Goal: Find specific page/section: Find specific page/section

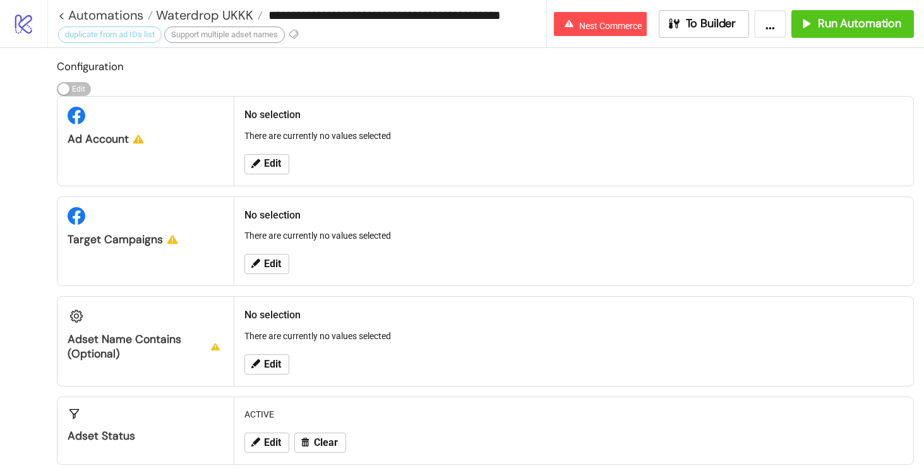
scroll to position [0, 6]
click at [361, 14] on input "**********" at bounding box center [404, 15] width 286 height 19
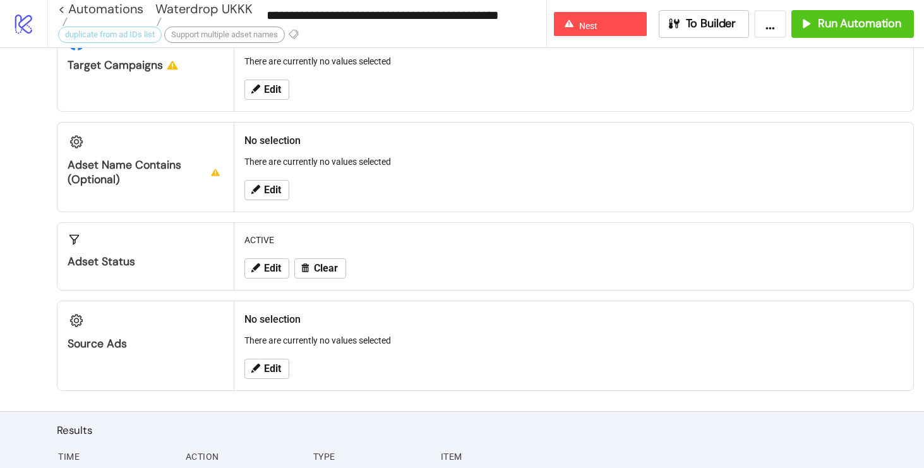
scroll to position [175, 0]
click at [275, 364] on span "Edit" at bounding box center [272, 368] width 17 height 11
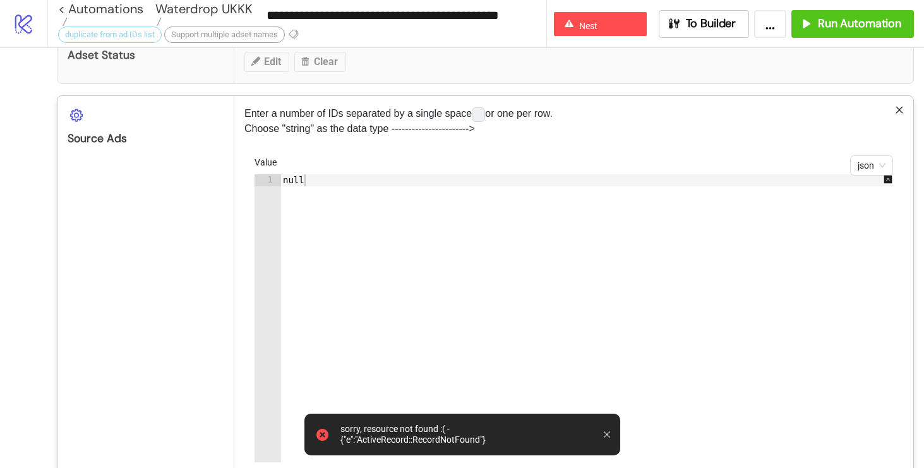
scroll to position [368, 0]
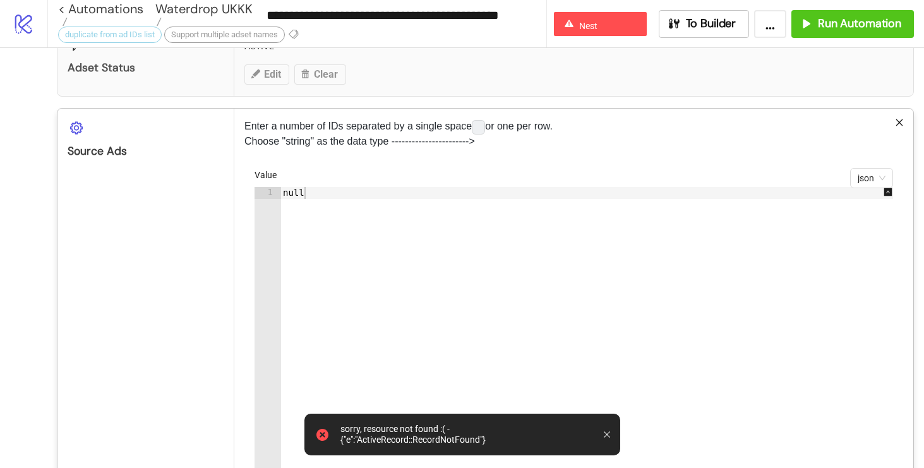
type textarea "****"
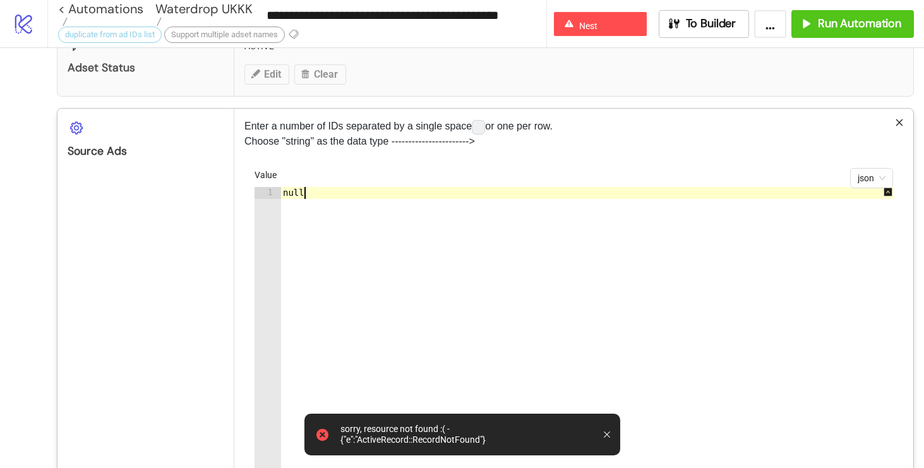
click at [432, 217] on div "null" at bounding box center [594, 343] width 626 height 312
click at [438, 192] on div "null" at bounding box center [594, 343] width 626 height 312
click at [444, 181] on div "Value" at bounding box center [574, 177] width 639 height 19
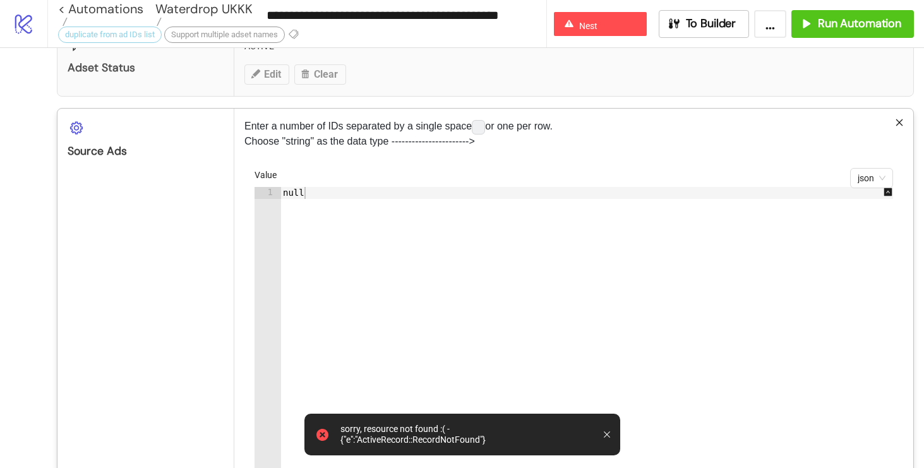
click at [895, 170] on form "json Value **** 1 null XXXXXXXXXXXXXXXXXXXXXXXXXXXXXXXXXXXXXXXXXXXXXXXXXXXXXXXX…" at bounding box center [574, 329] width 659 height 322
click at [887, 173] on div "json" at bounding box center [871, 178] width 43 height 20
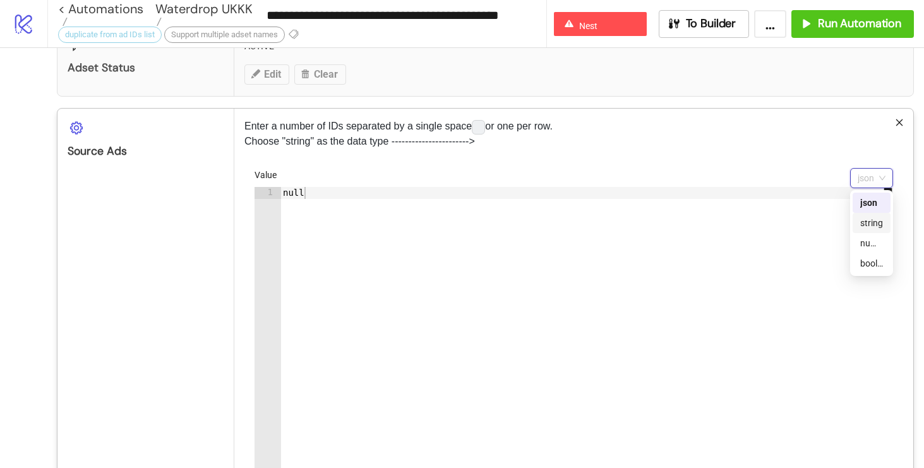
click at [882, 225] on div "string" at bounding box center [872, 223] width 23 height 14
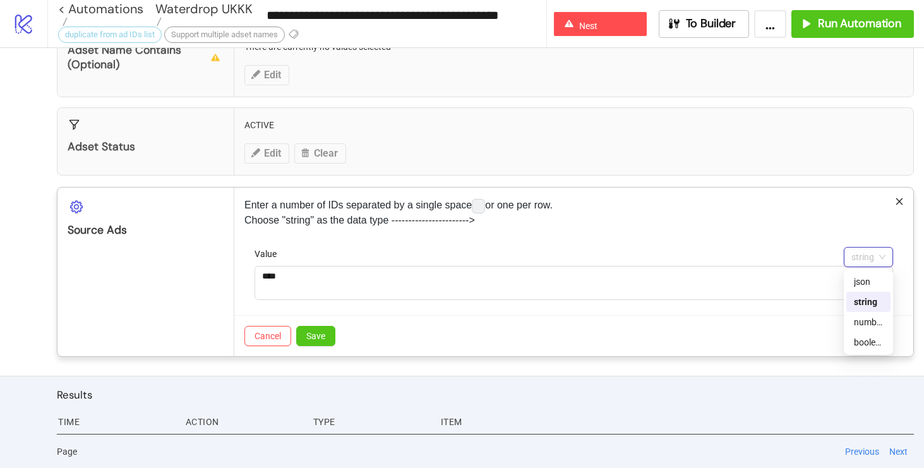
click at [886, 258] on div "string" at bounding box center [868, 257] width 49 height 20
click at [871, 329] on div "number" at bounding box center [869, 322] width 44 height 20
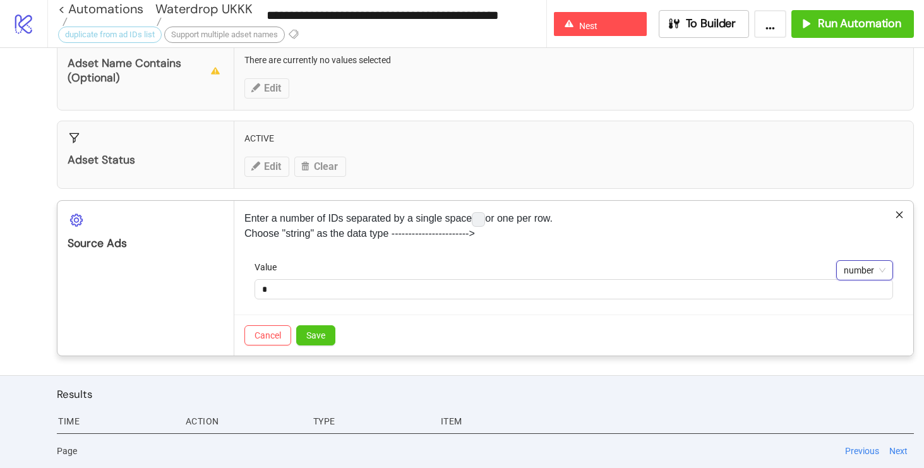
scroll to position [275, 0]
click at [861, 276] on span "number" at bounding box center [865, 271] width 42 height 19
click at [850, 314] on div "string" at bounding box center [865, 316] width 37 height 14
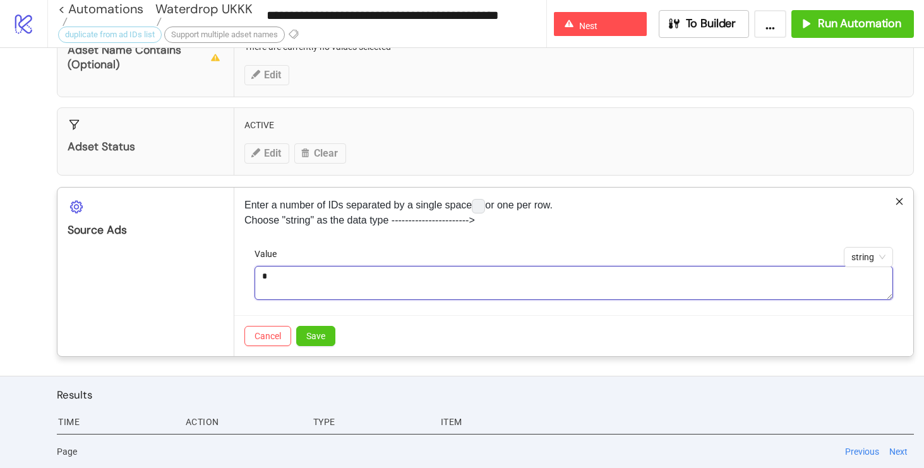
click at [669, 290] on textarea "*" at bounding box center [574, 283] width 639 height 34
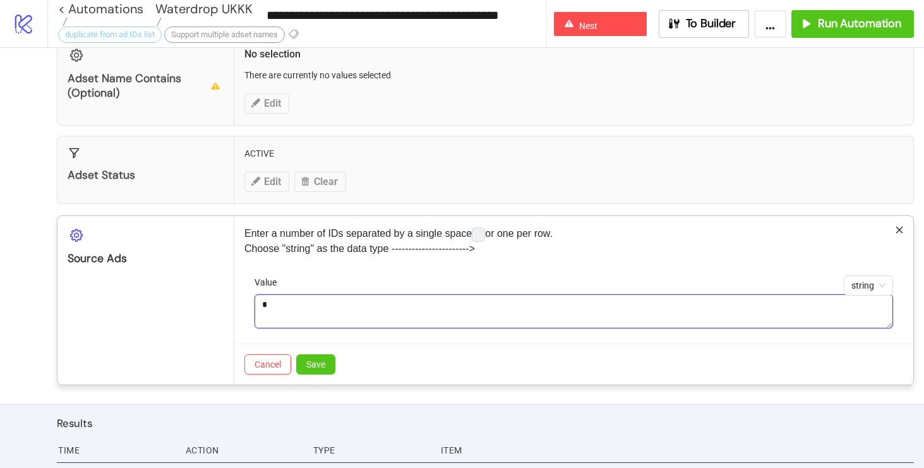
scroll to position [260, 0]
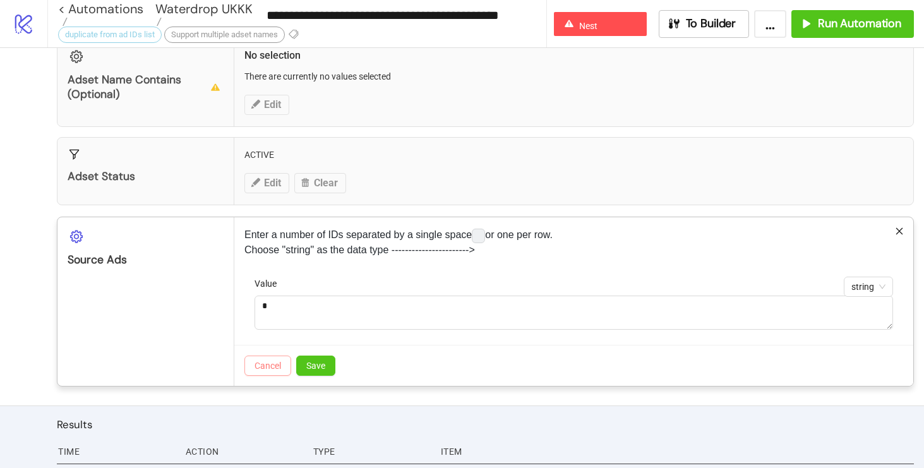
click at [272, 361] on span "Cancel" at bounding box center [268, 366] width 27 height 10
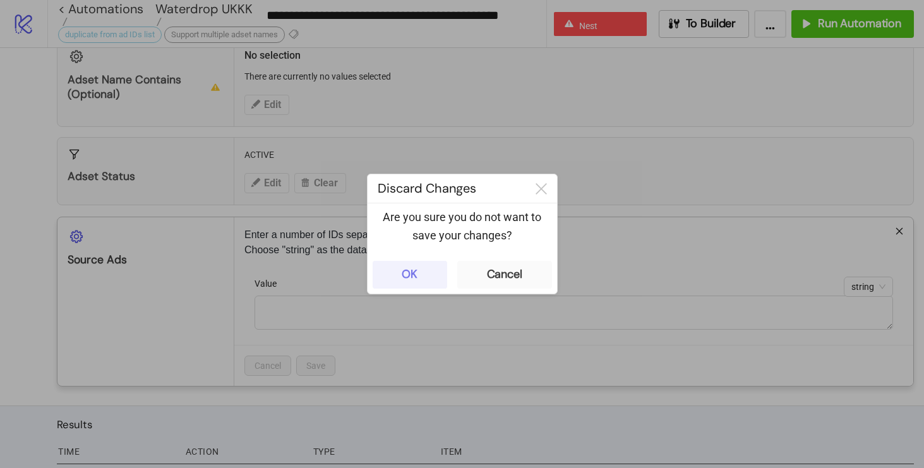
click at [401, 287] on button "OK" at bounding box center [410, 275] width 75 height 28
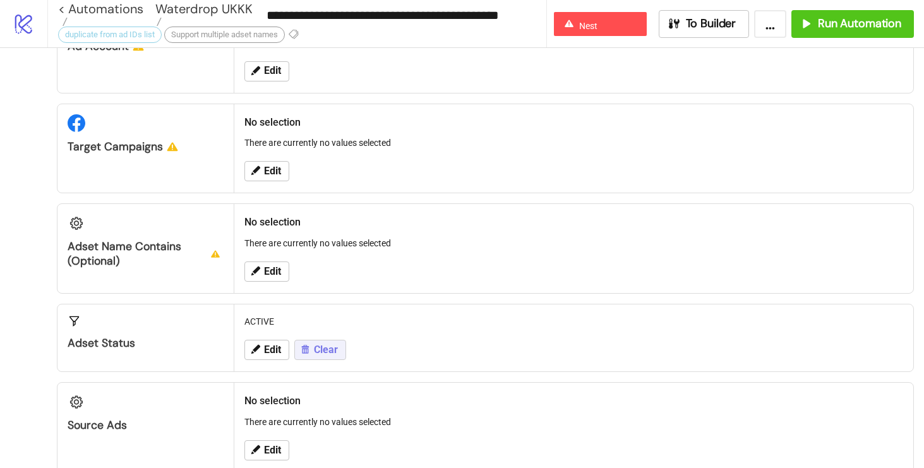
scroll to position [105, 0]
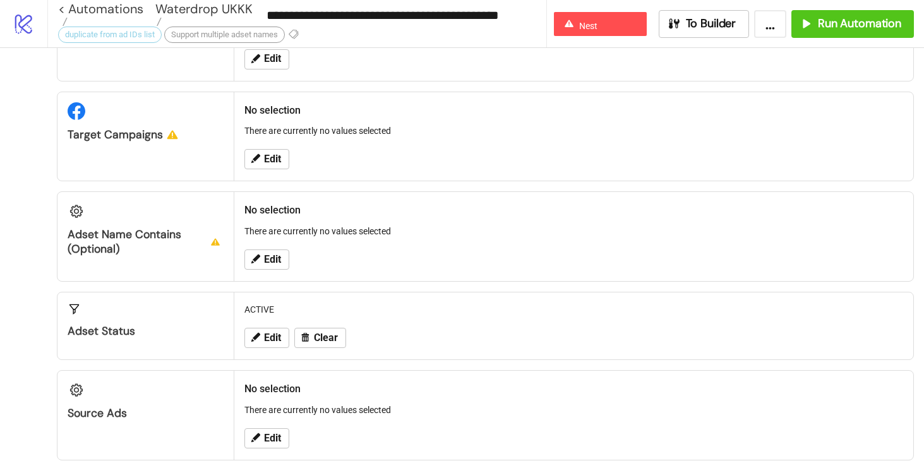
click at [150, 235] on div "Adset Name contains (optional)" at bounding box center [146, 241] width 156 height 29
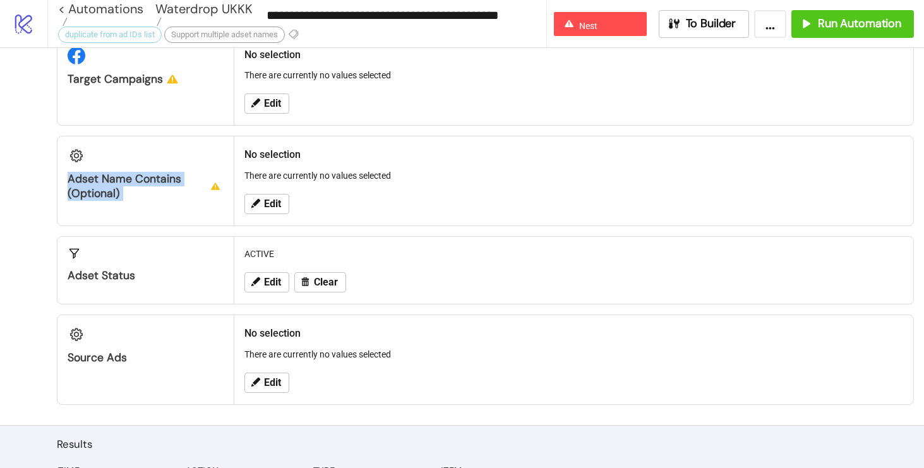
scroll to position [181, 0]
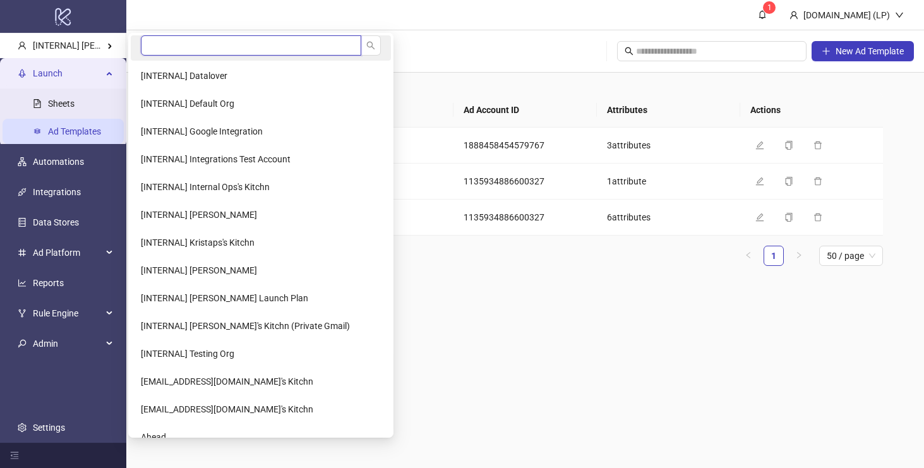
click at [154, 38] on input "search" at bounding box center [251, 45] width 221 height 20
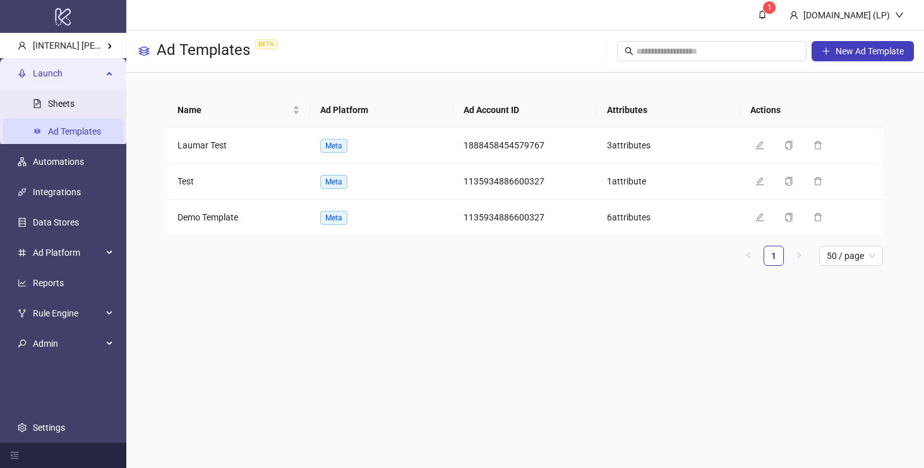
type input "*****"
click at [153, 73] on div "Name Ad Platform Ad Account ID Attributes Actions Laumar Test Meta 188845845457…" at bounding box center [525, 185] width 798 height 224
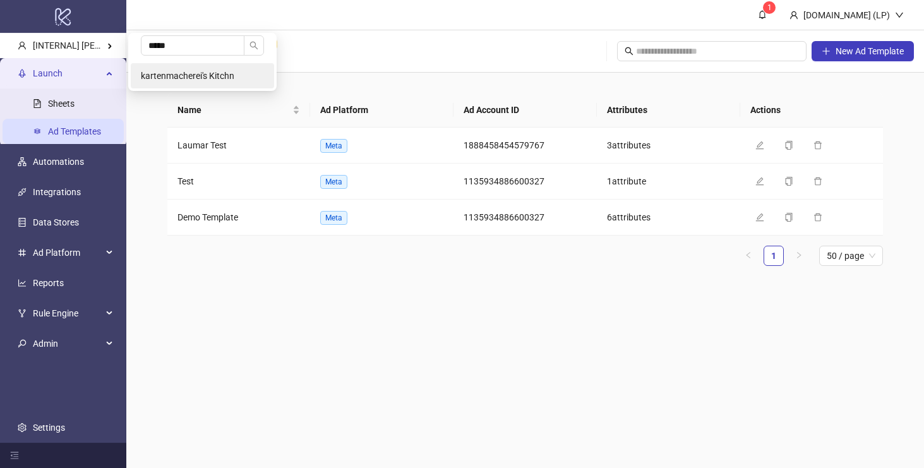
click at [171, 85] on li "kartenmacherei's Kitchn" at bounding box center [202, 75] width 143 height 25
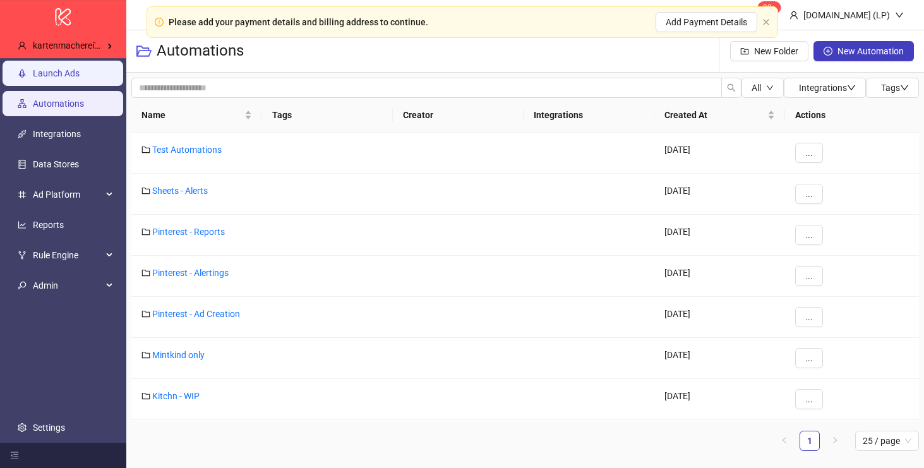
click at [80, 68] on link "Launch Ads" at bounding box center [56, 73] width 47 height 10
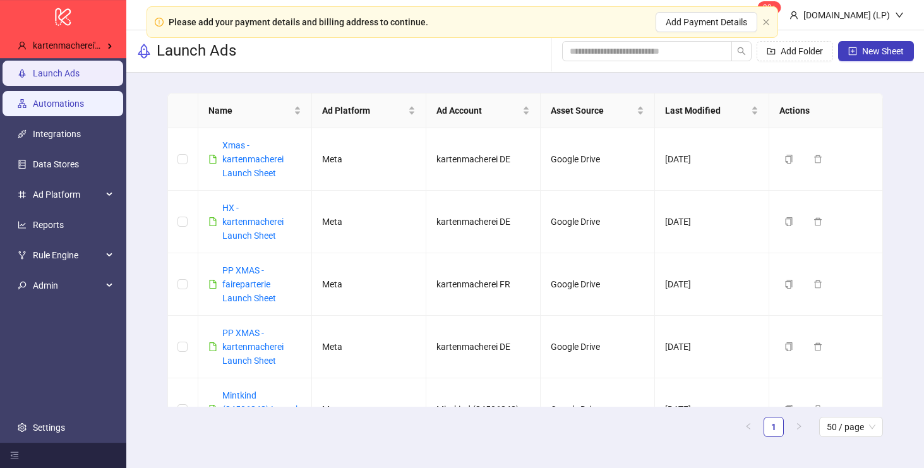
click at [45, 99] on link "Automations" at bounding box center [58, 104] width 51 height 10
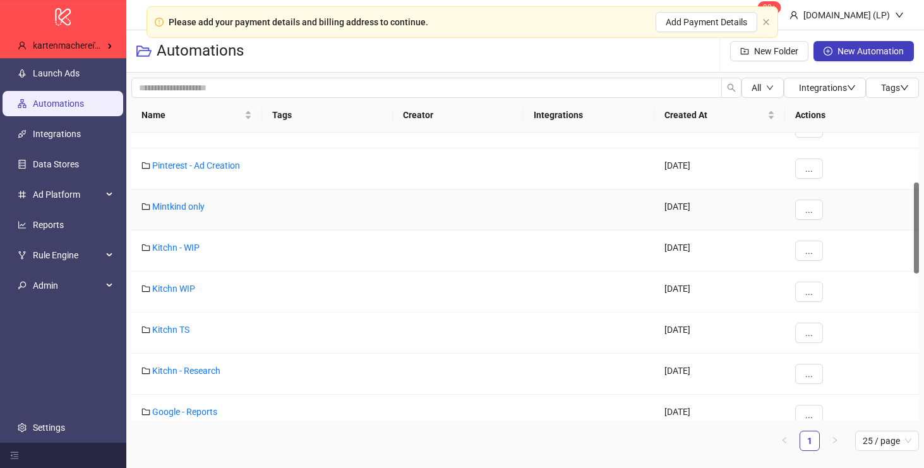
scroll to position [157, 0]
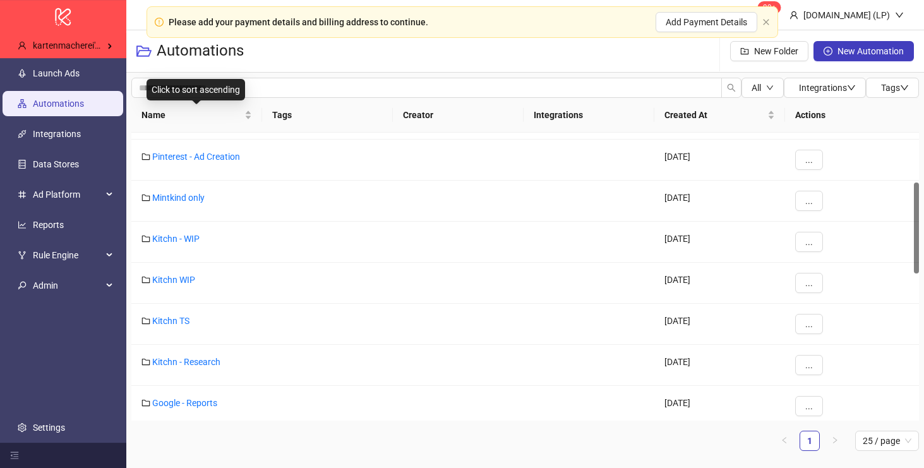
click at [196, 93] on div "Click to sort ascending" at bounding box center [196, 89] width 99 height 21
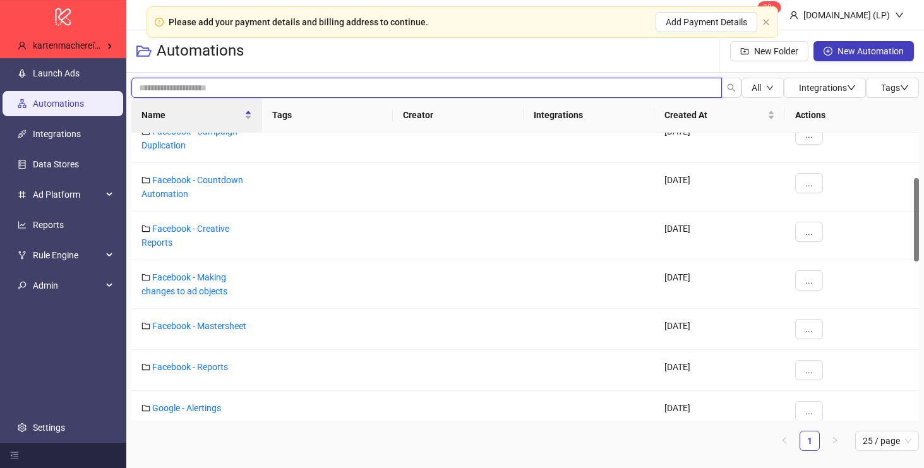
click at [298, 87] on input "search" at bounding box center [426, 88] width 591 height 20
type input "*********"
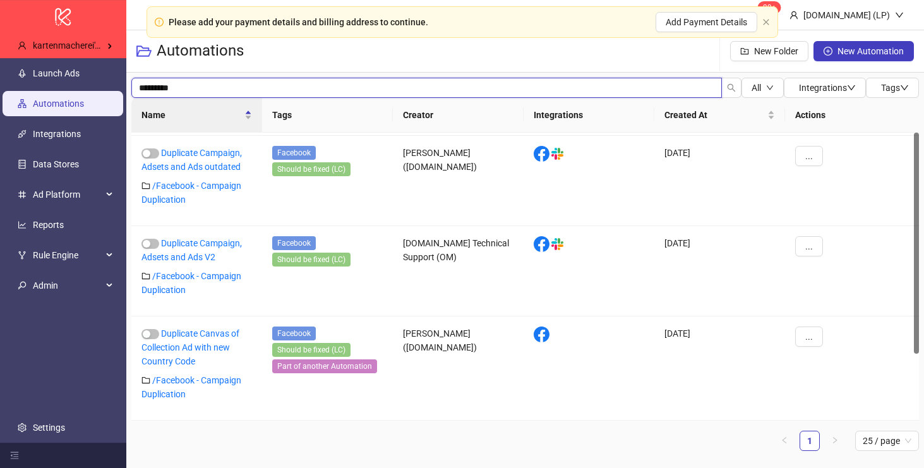
scroll to position [0, 0]
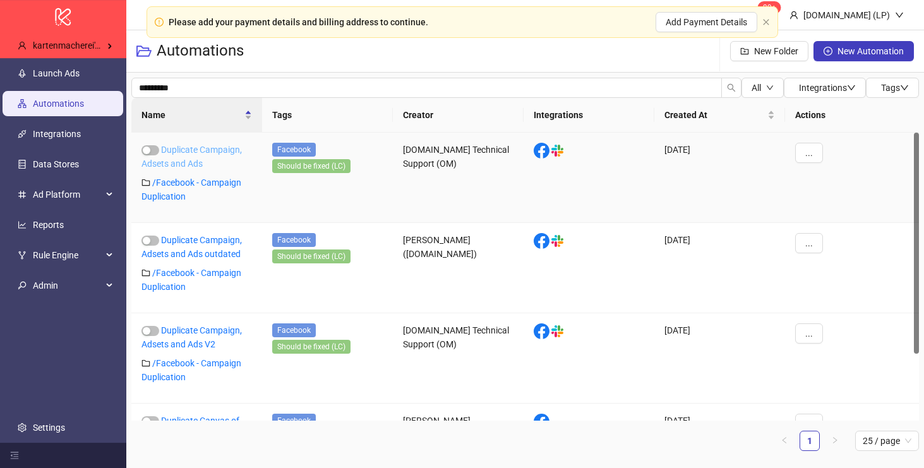
click at [179, 148] on link "Duplicate Campaign, Adsets and Ads" at bounding box center [192, 157] width 100 height 24
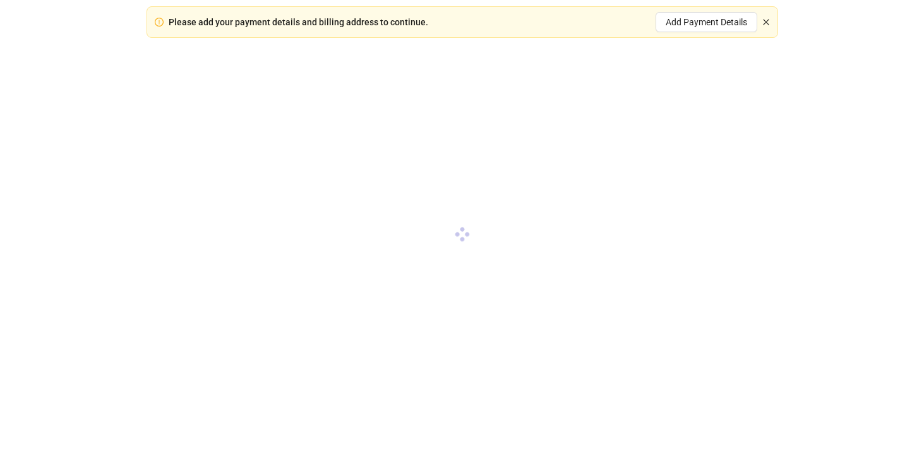
click at [767, 18] on icon "close" at bounding box center [767, 22] width 8 height 8
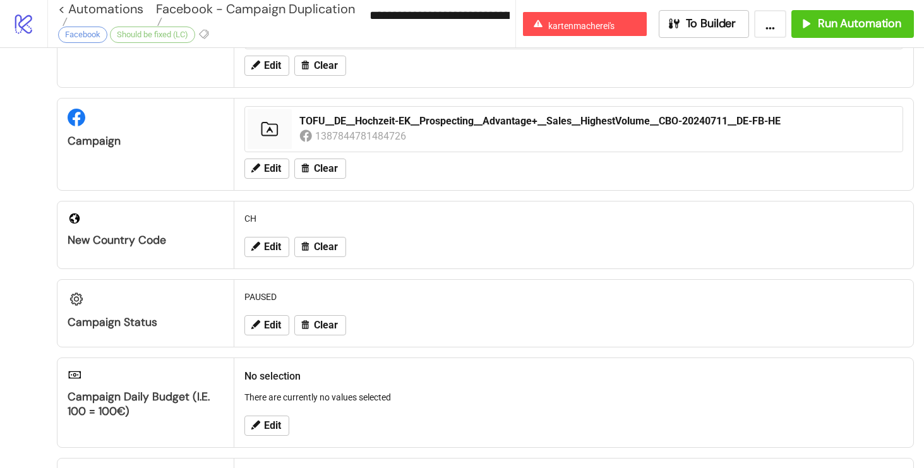
scroll to position [99, 0]
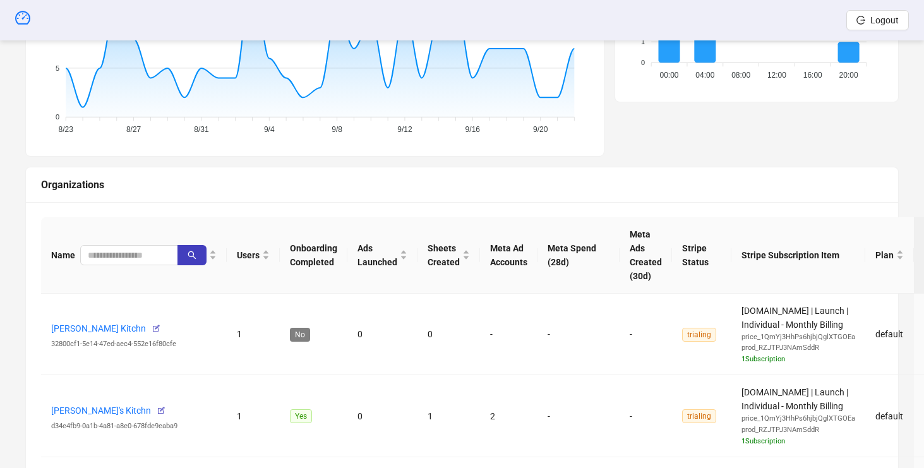
scroll to position [455, 0]
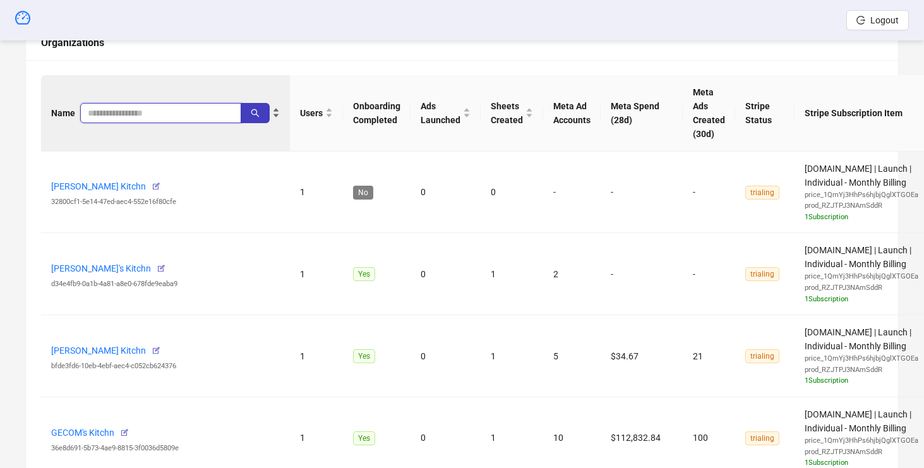
click at [140, 111] on input "search" at bounding box center [156, 113] width 136 height 14
type input "*"
type input "*****"
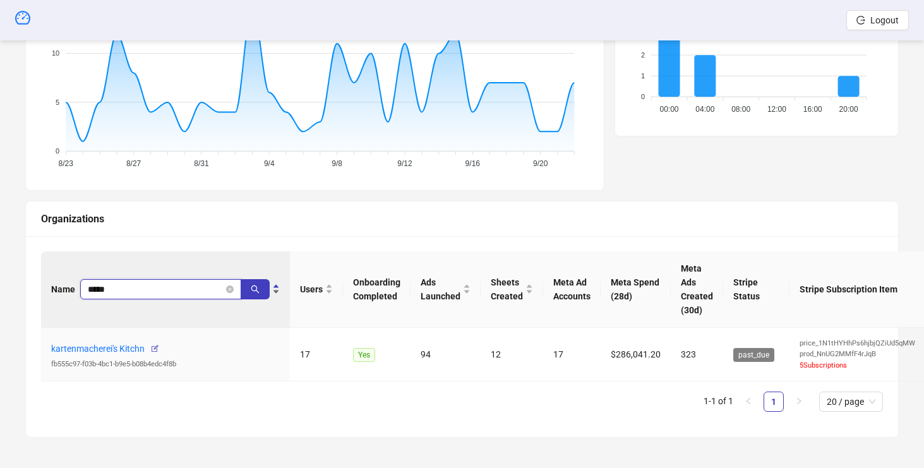
scroll to position [279, 0]
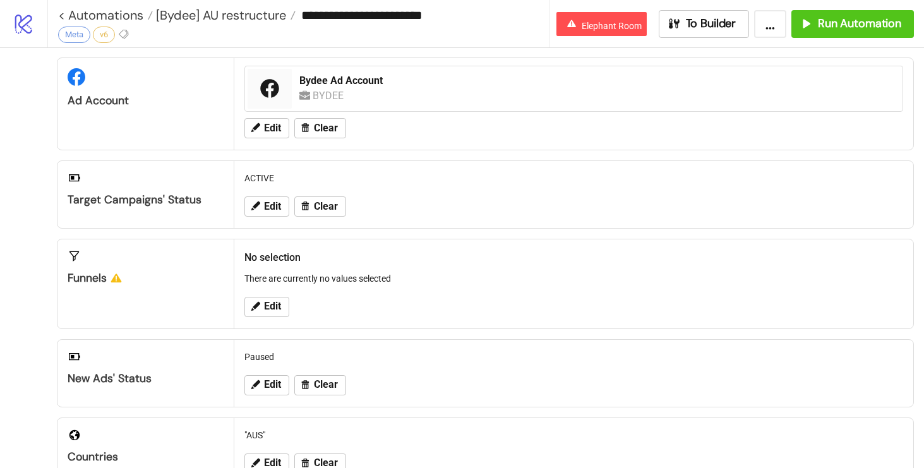
scroll to position [428, 0]
